Goal: Transaction & Acquisition: Purchase product/service

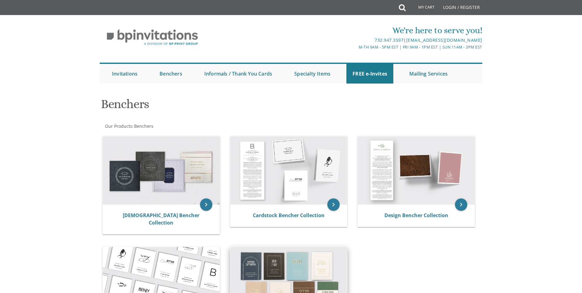
click at [280, 252] on img at bounding box center [288, 281] width 117 height 68
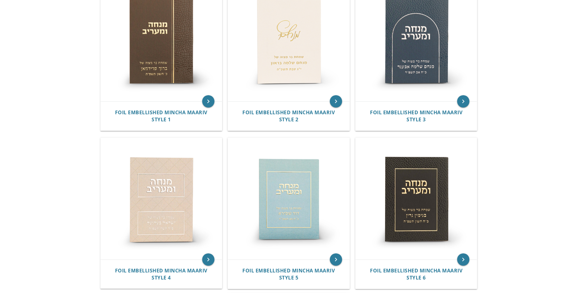
scroll to position [31, 0]
